Goal: Transaction & Acquisition: Subscribe to service/newsletter

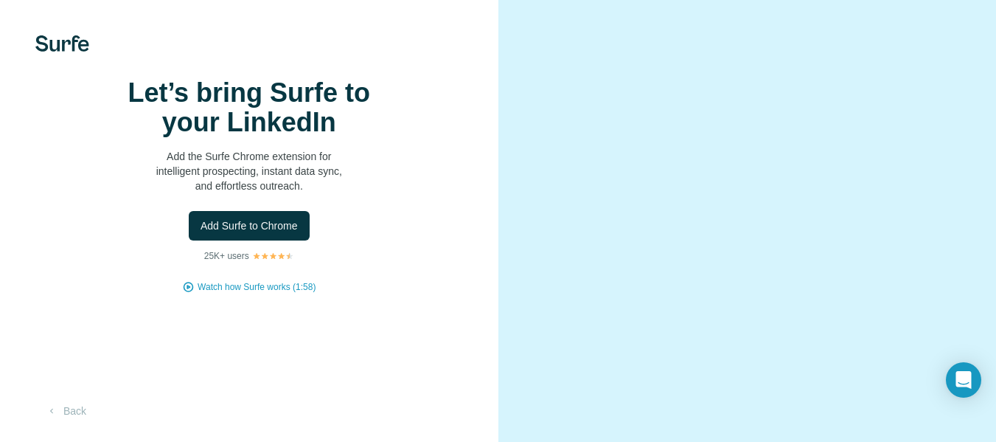
click at [289, 193] on p "Add the Surfe Chrome extension for intelligent prospecting, instant data sync, …" at bounding box center [249, 171] width 295 height 44
click at [260, 233] on span "Add Surfe to Chrome" at bounding box center [249, 225] width 97 height 15
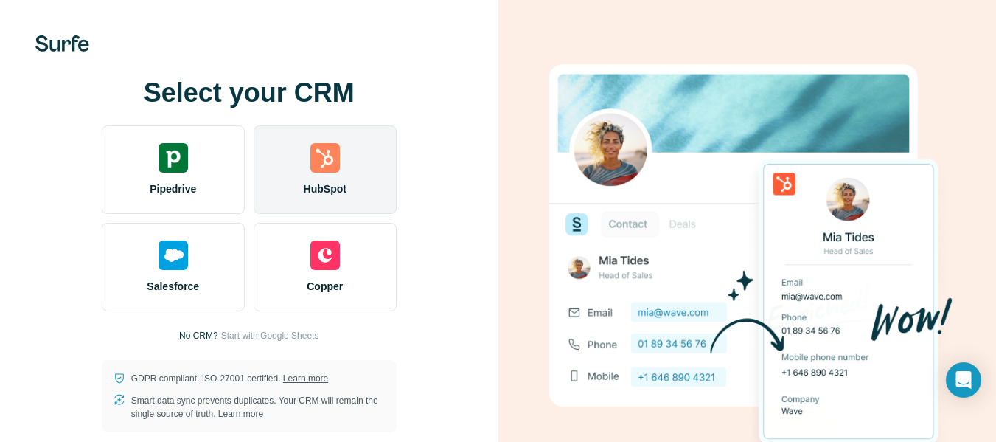
click at [316, 174] on div "HubSpot" at bounding box center [325, 169] width 143 height 88
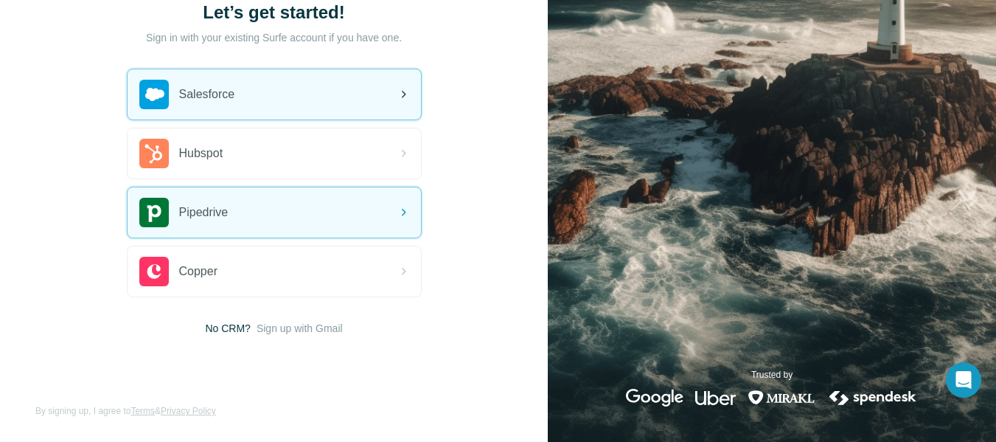
scroll to position [105, 0]
